Goal: Transaction & Acquisition: Purchase product/service

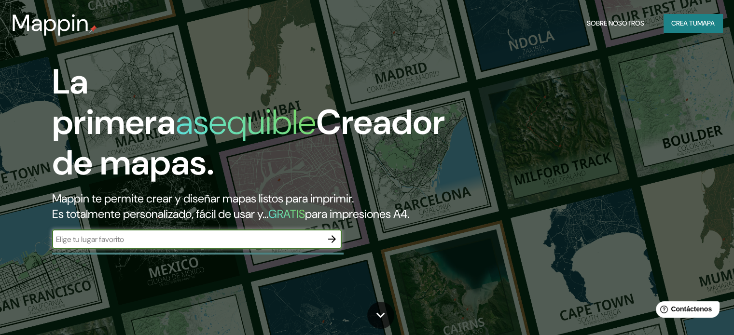
click at [331, 245] on icon "button" at bounding box center [332, 240] width 12 height 12
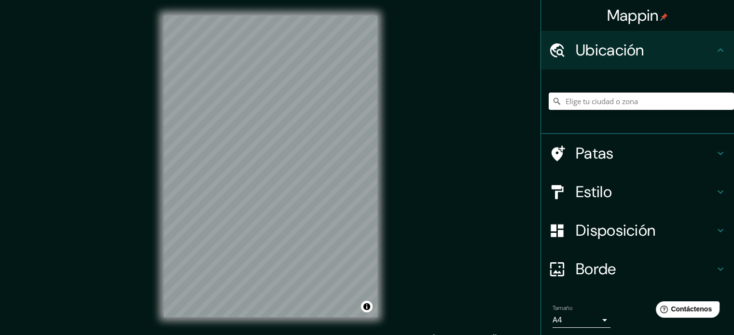
click at [620, 102] on input "Elige tu ciudad o zona" at bounding box center [641, 101] width 185 height 17
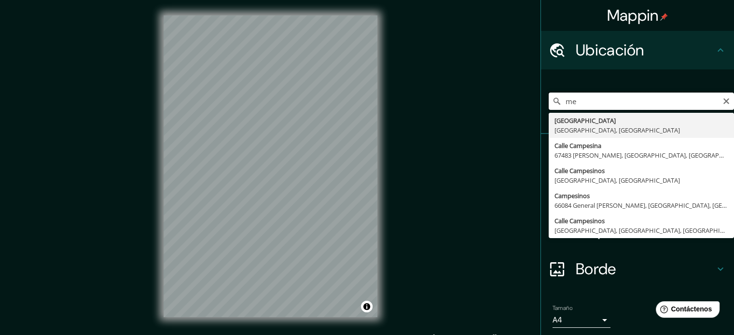
type input "m"
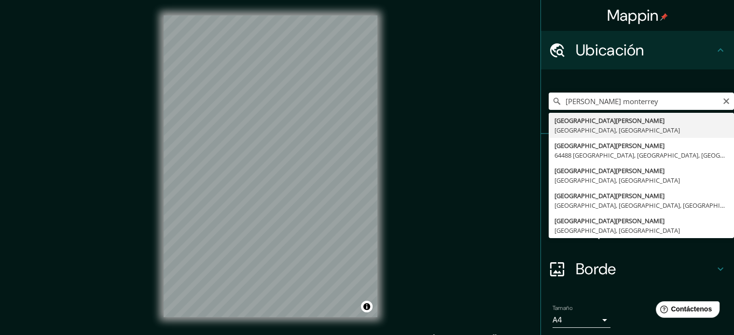
type input "[GEOGRAPHIC_DATA][PERSON_NAME], [GEOGRAPHIC_DATA], [GEOGRAPHIC_DATA], [GEOGRAPH…"
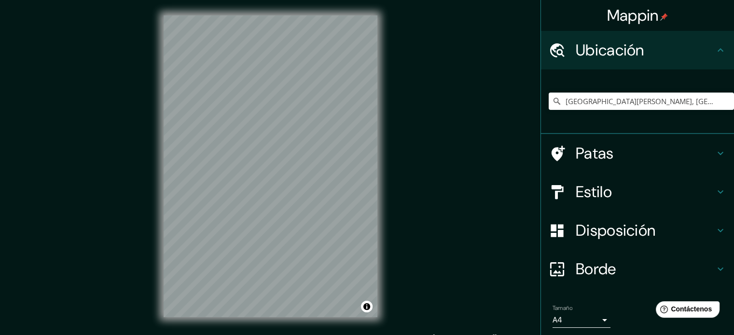
click at [650, 185] on h4 "Estilo" at bounding box center [645, 191] width 139 height 19
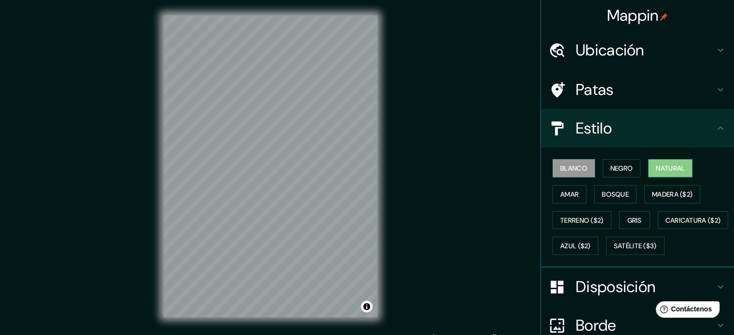
click at [656, 168] on font "Natural" at bounding box center [670, 168] width 29 height 9
click at [606, 192] on font "Bosque" at bounding box center [615, 194] width 27 height 9
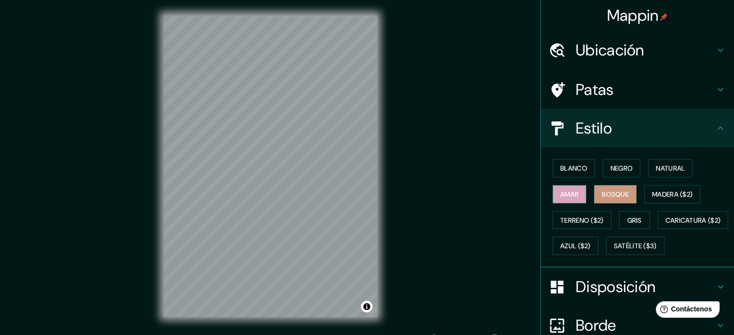
click at [569, 193] on font "Amar" at bounding box center [569, 194] width 18 height 9
click at [570, 167] on font "Blanco" at bounding box center [573, 168] width 27 height 9
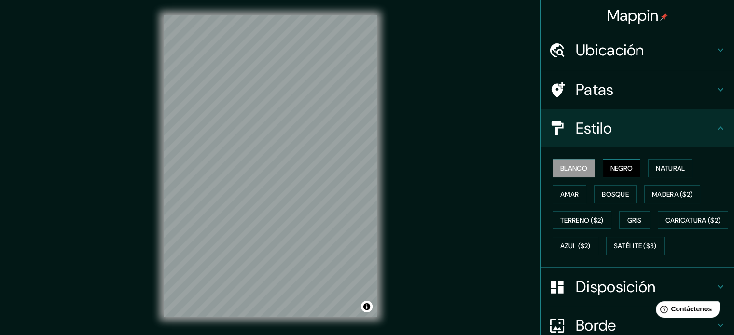
click at [619, 168] on font "Negro" at bounding box center [622, 168] width 23 height 9
click at [672, 167] on font "Natural" at bounding box center [670, 168] width 29 height 9
